Goal: Find specific page/section: Find specific page/section

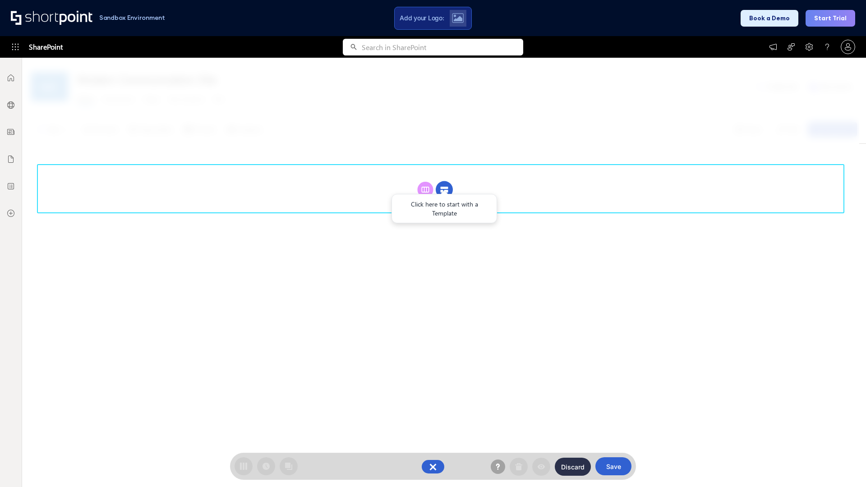
click at [444, 189] on circle at bounding box center [444, 189] width 17 height 17
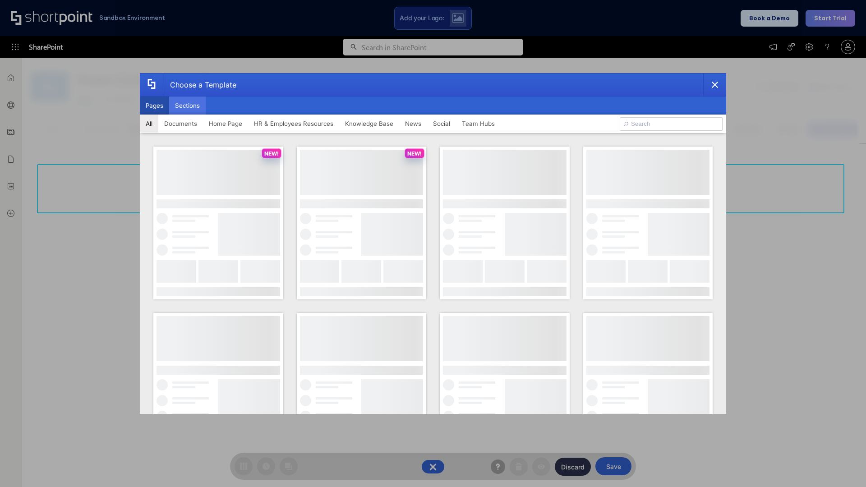
click at [187, 105] on button "Sections" at bounding box center [187, 105] width 37 height 18
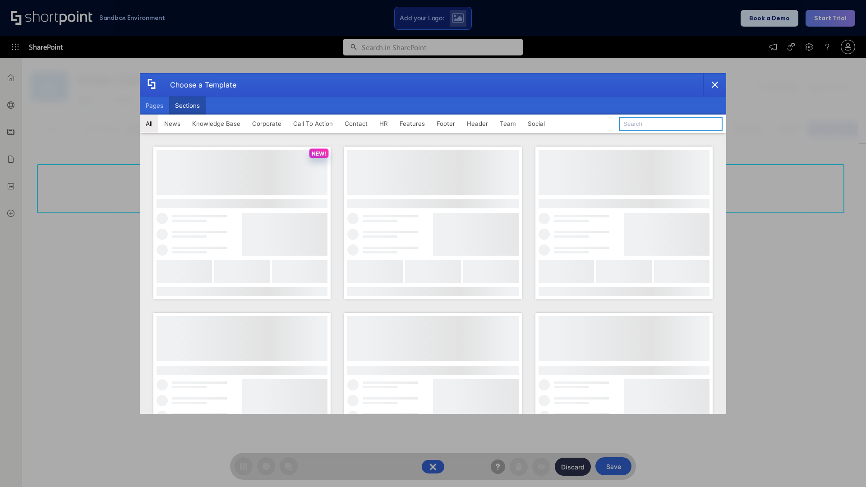
type input "Teams Basics"
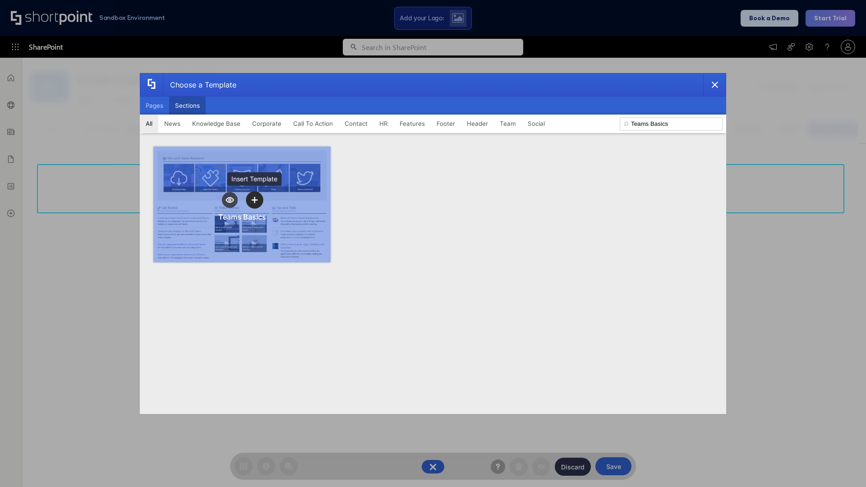
click at [254, 200] on icon "template selector" at bounding box center [254, 200] width 6 height 6
